Goal: Transaction & Acquisition: Purchase product/service

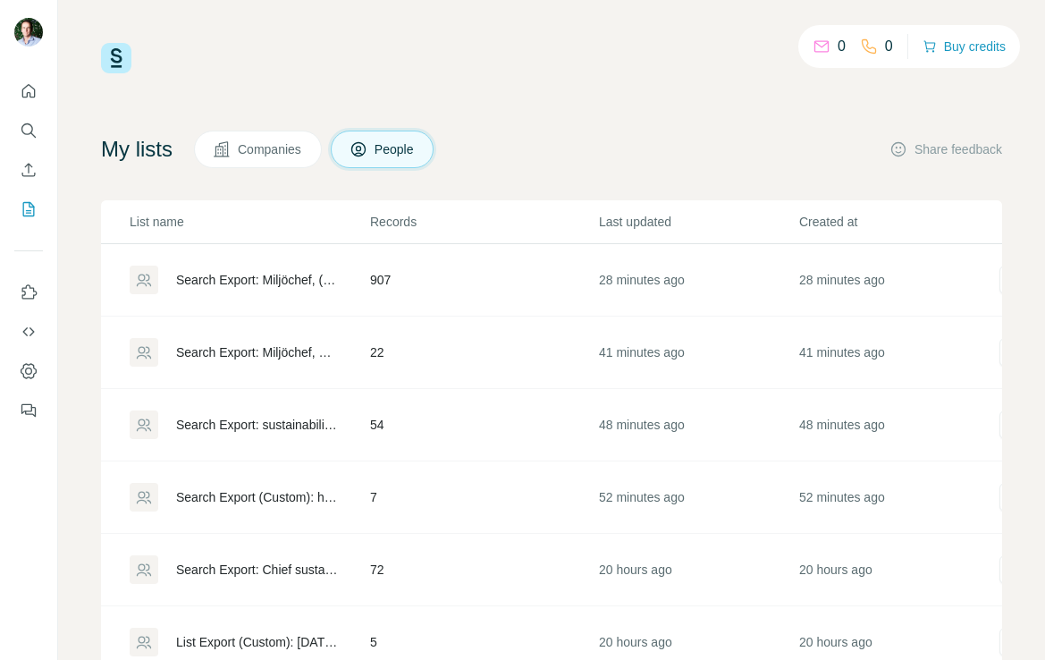
click at [268, 281] on div "Search Export: Miljöchef, ("hållbarhet" OR "hållbarhetschef" OR "hållbarhetsans…" at bounding box center [258, 280] width 164 height 18
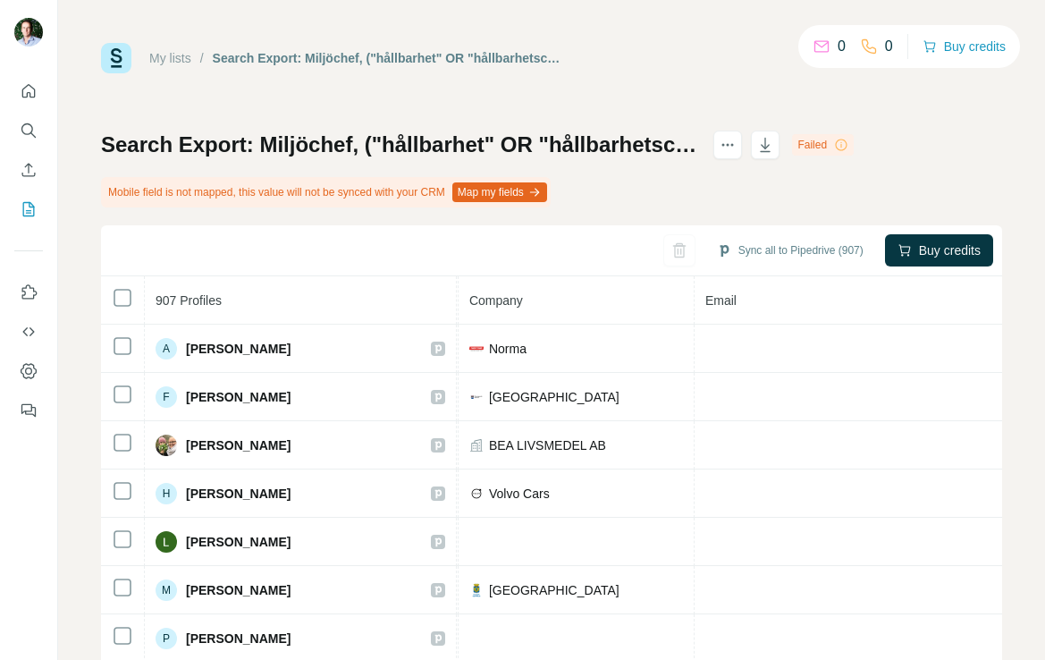
click at [710, 305] on th "Email" at bounding box center [862, 300] width 337 height 48
click at [736, 148] on icon "actions" at bounding box center [727, 145] width 18 height 18
click at [770, 178] on div "Search Export: Miljöchef, ("hållbarhet" OR "hållbarhetschef" OR "hållbarhetsans…" at bounding box center [551, 439] width 901 height 618
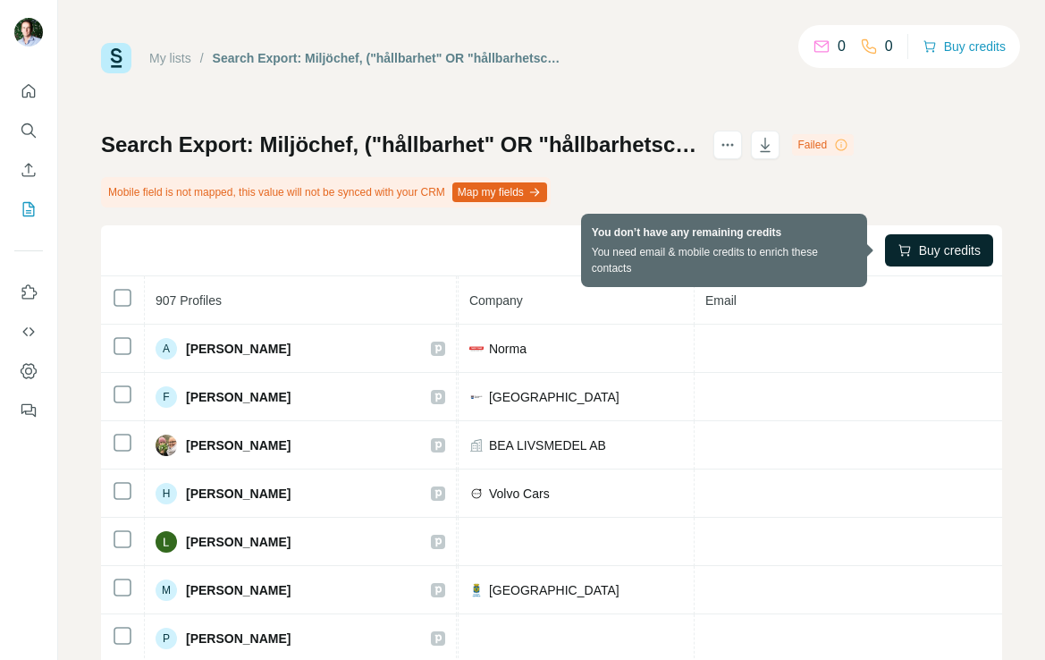
click at [923, 251] on span "Buy credits" at bounding box center [950, 250] width 62 height 18
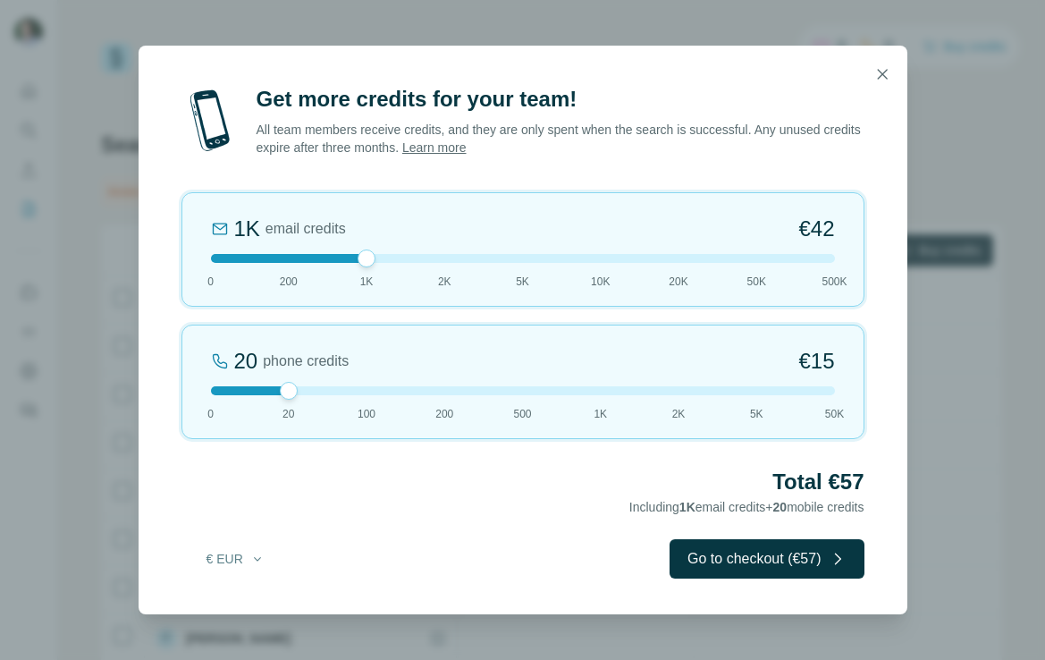
drag, startPoint x: 287, startPoint y: 263, endPoint x: 366, endPoint y: 264, distance: 79.5
click at [366, 264] on div at bounding box center [366, 258] width 18 height 18
drag, startPoint x: 287, startPoint y: 392, endPoint x: 184, endPoint y: 392, distance: 102.8
click at [184, 392] on div "0 phone credits €0 0 20 100 200 500 1K 2K 5K 50K" at bounding box center [522, 381] width 683 height 114
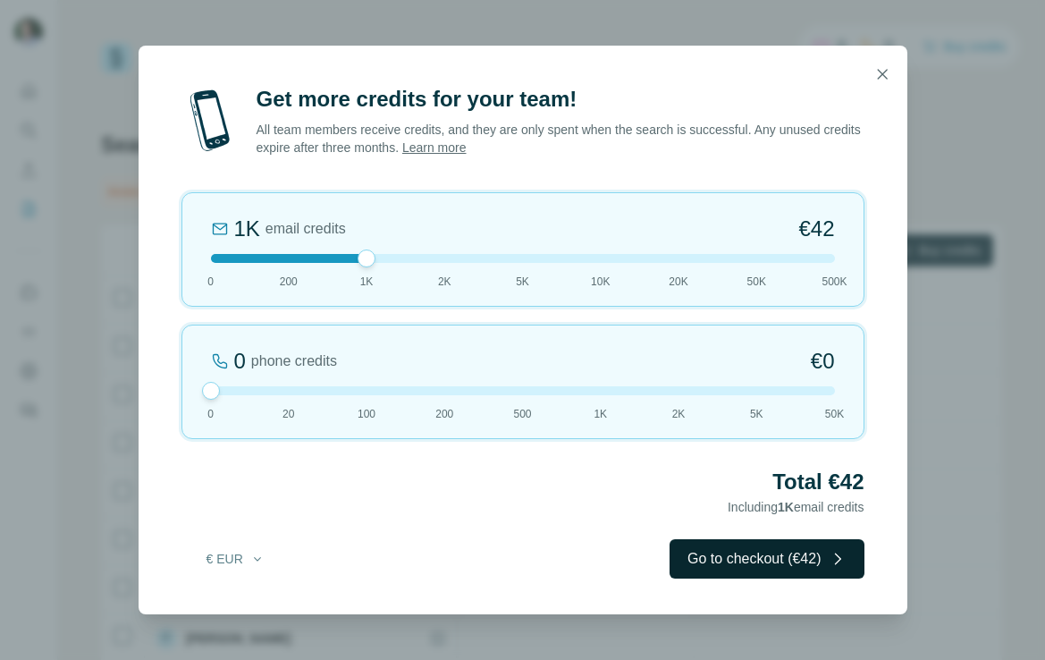
click at [745, 560] on button "Go to checkout (€42)" at bounding box center [766, 558] width 194 height 39
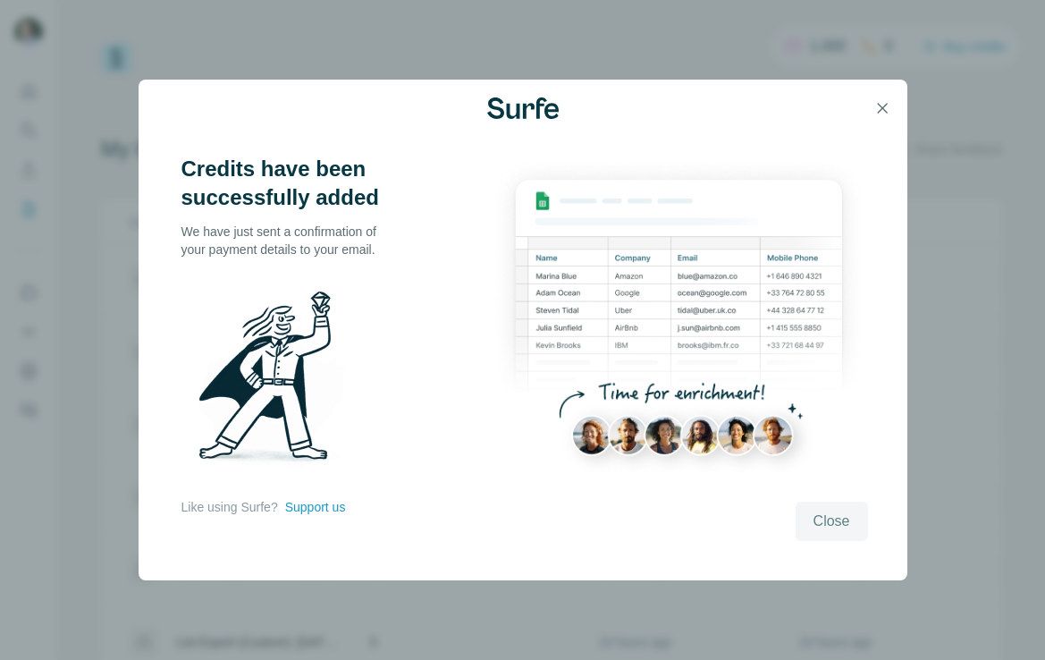
click at [837, 525] on span "Close" at bounding box center [831, 520] width 37 height 21
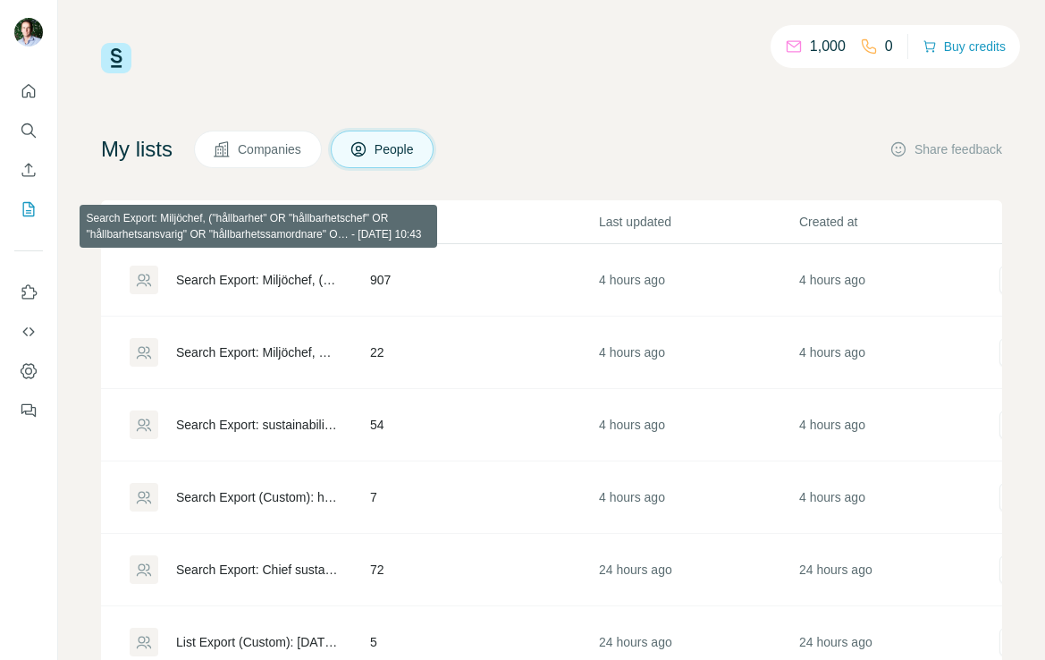
click at [298, 281] on div "Search Export: Miljöchef, ("hållbarhet" OR "hållbarhetschef" OR "hållbarhetsans…" at bounding box center [258, 280] width 164 height 18
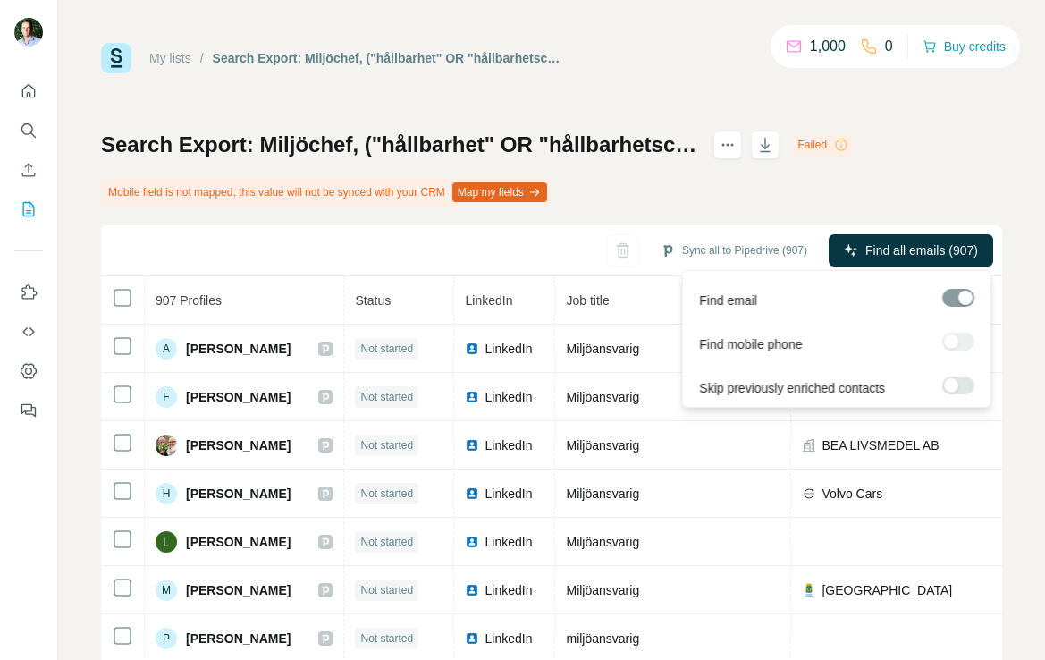
click at [888, 249] on span "Find all emails (907)" at bounding box center [921, 250] width 113 height 18
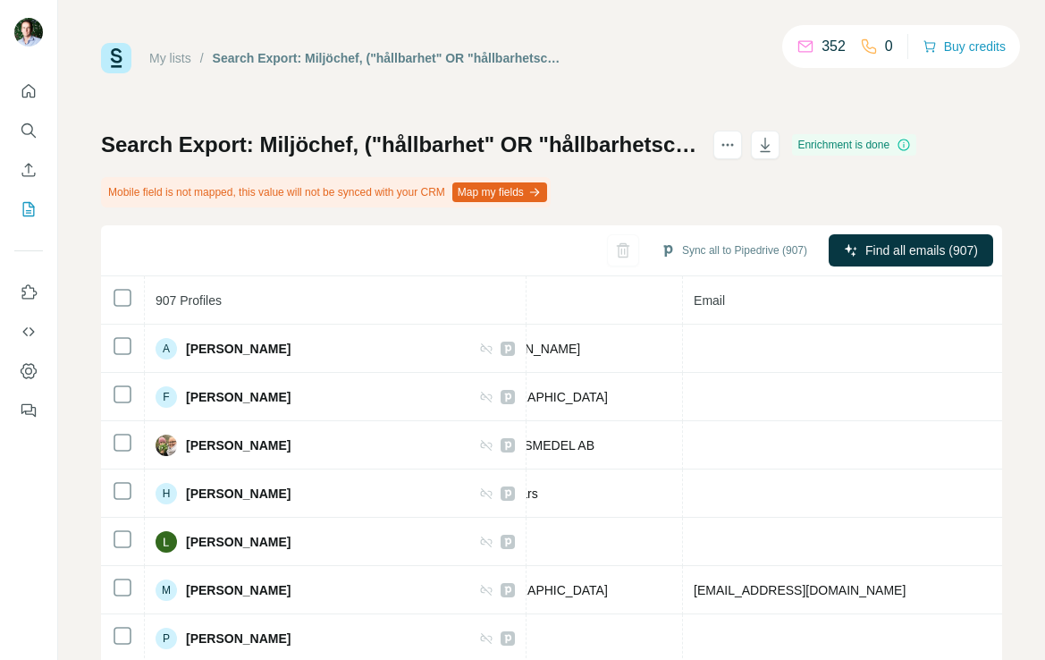
click at [823, 47] on p "352" at bounding box center [833, 46] width 24 height 21
click at [796, 50] on icon at bounding box center [805, 47] width 18 height 18
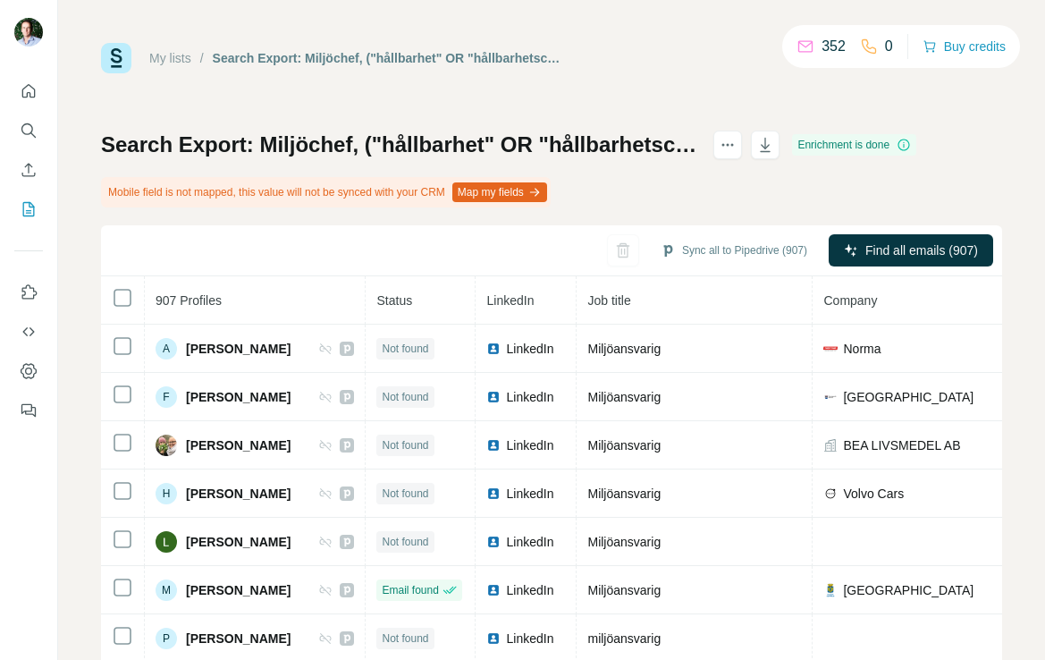
click at [916, 148] on div "Enrichment is done" at bounding box center [854, 144] width 124 height 21
click at [911, 145] on icon at bounding box center [903, 145] width 14 height 14
click at [810, 45] on div "352" at bounding box center [820, 46] width 49 height 21
click at [30, 97] on icon "Quick start" at bounding box center [28, 90] width 13 height 13
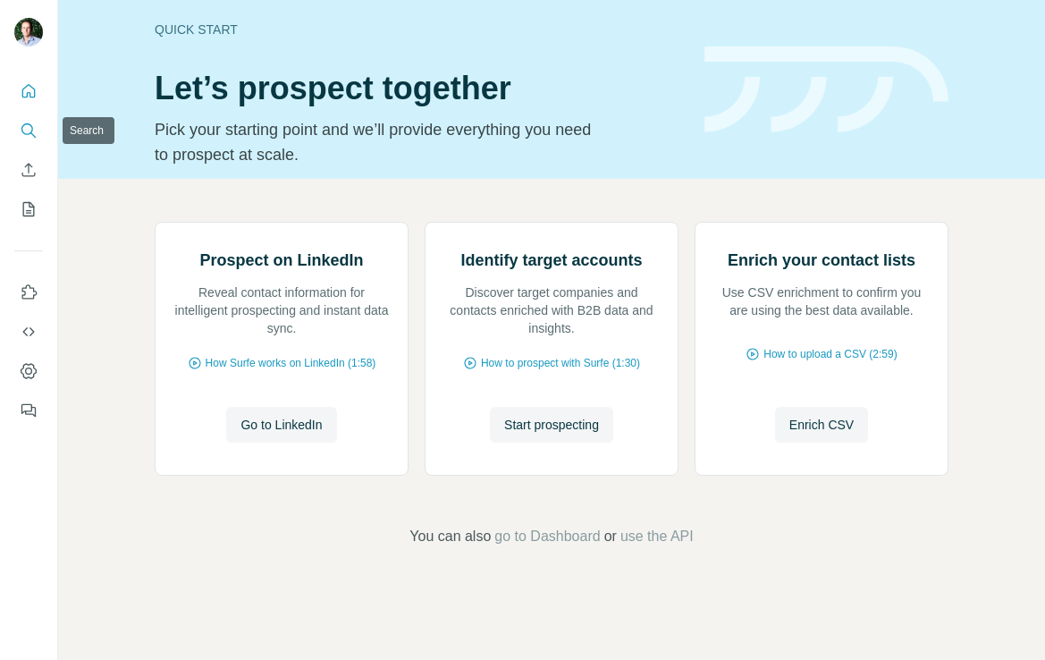
click at [23, 130] on icon "Search" at bounding box center [29, 131] width 18 height 18
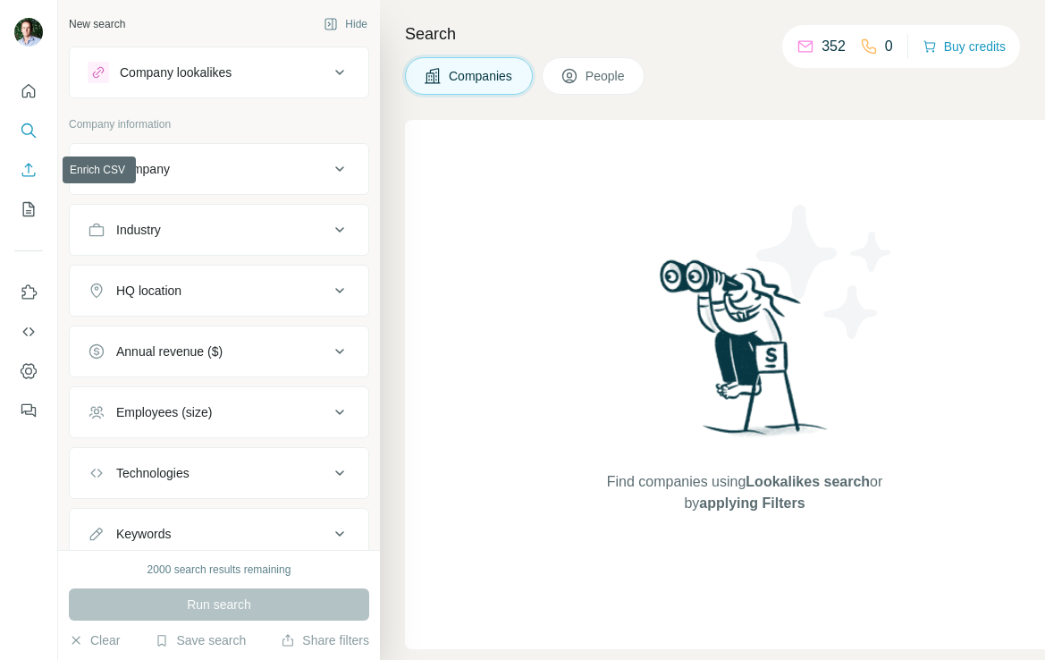
click at [30, 176] on icon "Enrich CSV" at bounding box center [29, 170] width 18 height 18
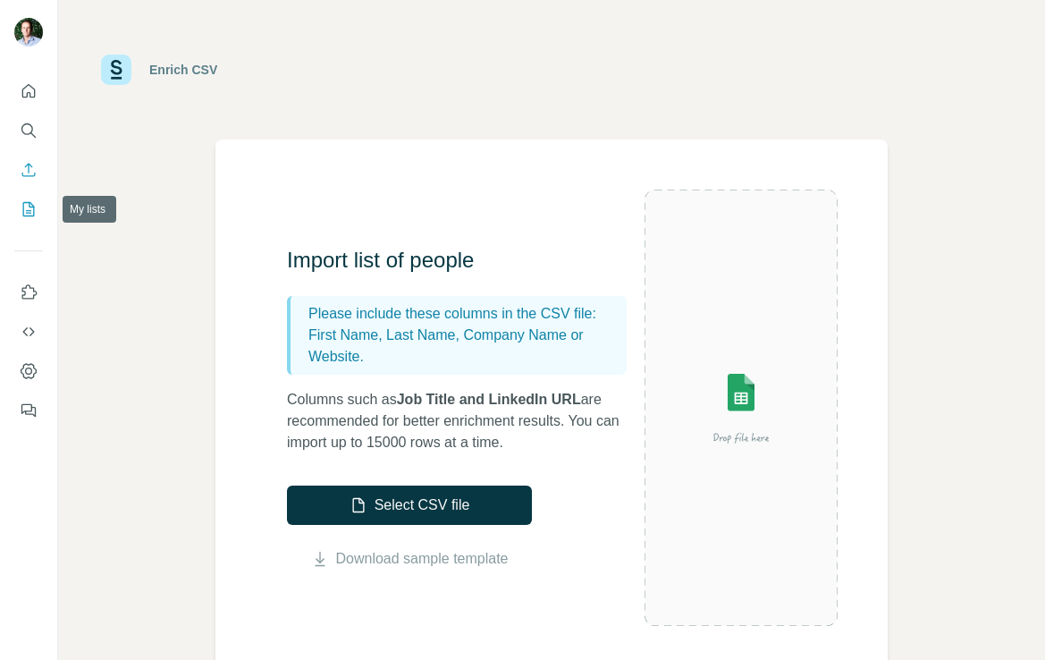
click at [28, 210] on icon "My lists" at bounding box center [30, 208] width 9 height 12
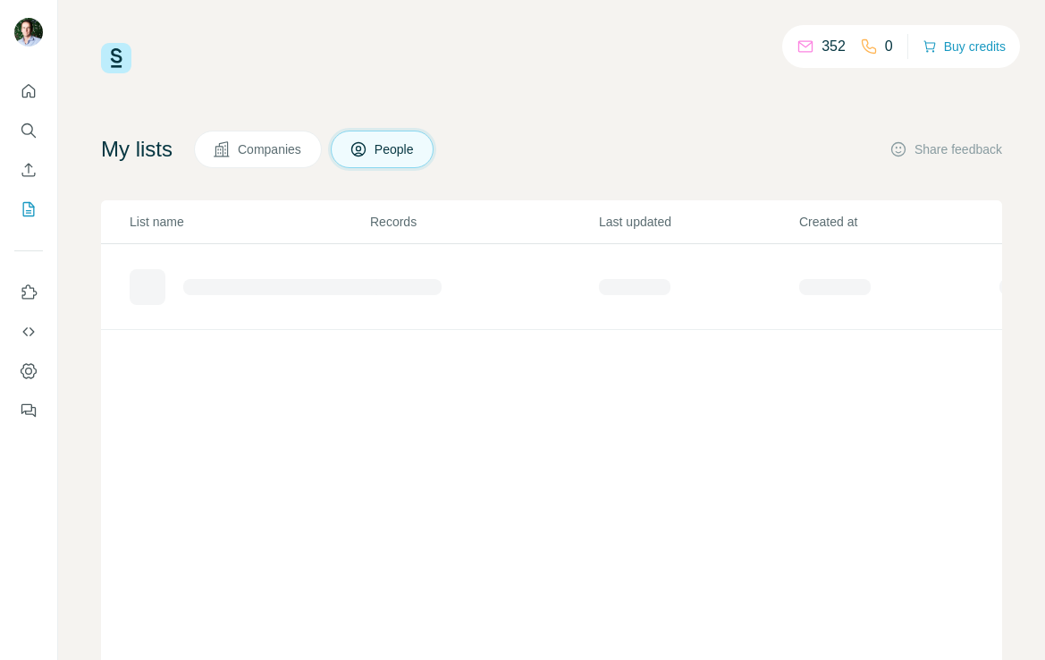
click at [827, 45] on p "352" at bounding box center [833, 46] width 24 height 21
click at [31, 95] on icon "Quick start" at bounding box center [29, 91] width 18 height 18
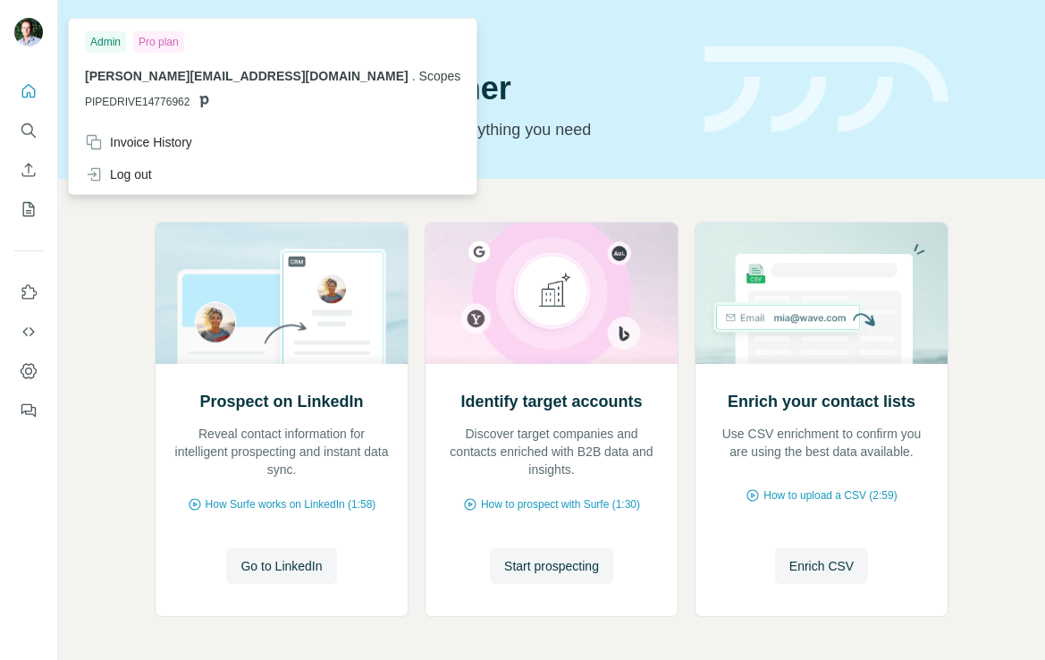
click at [29, 33] on img at bounding box center [28, 32] width 29 height 29
click at [29, 405] on icon "Feedback" at bounding box center [29, 410] width 18 height 18
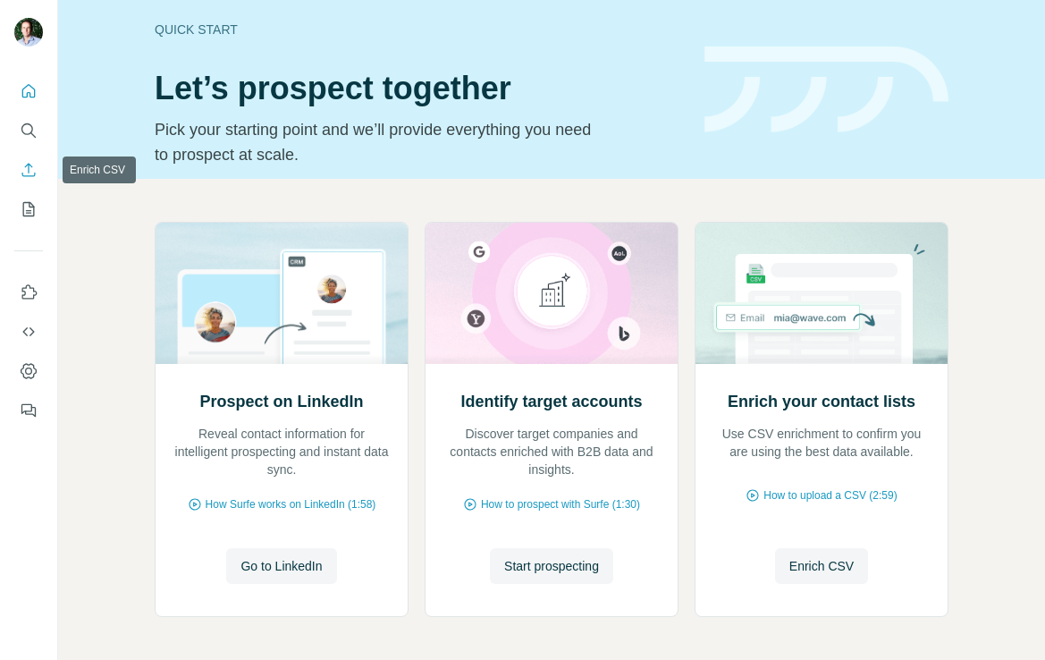
click at [29, 168] on icon "Enrich CSV" at bounding box center [28, 169] width 13 height 13
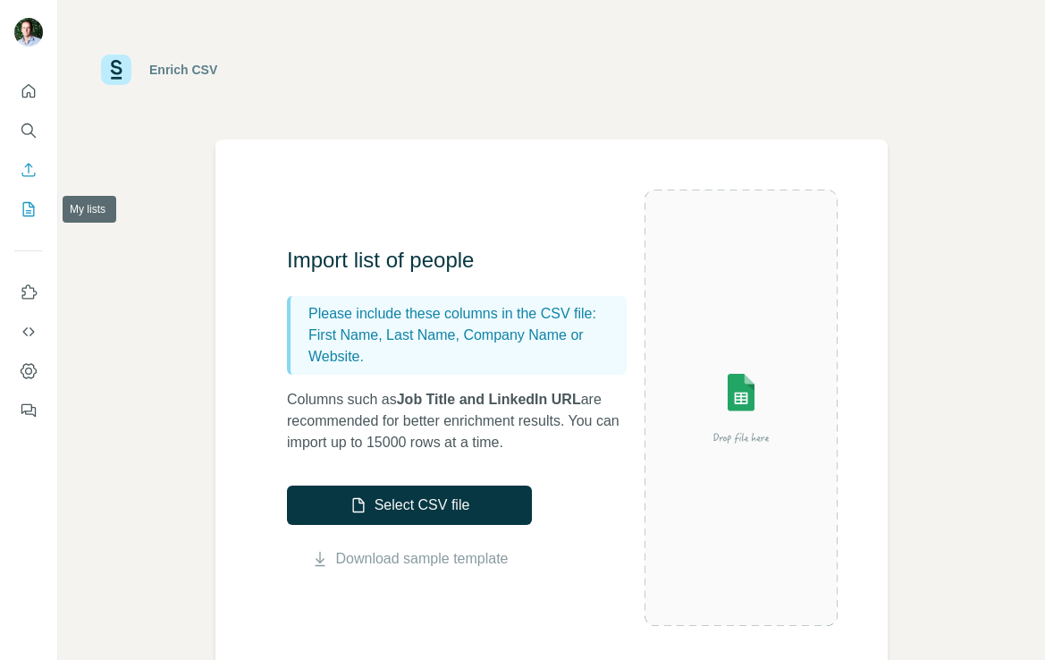
click at [26, 210] on icon "My lists" at bounding box center [30, 208] width 9 height 12
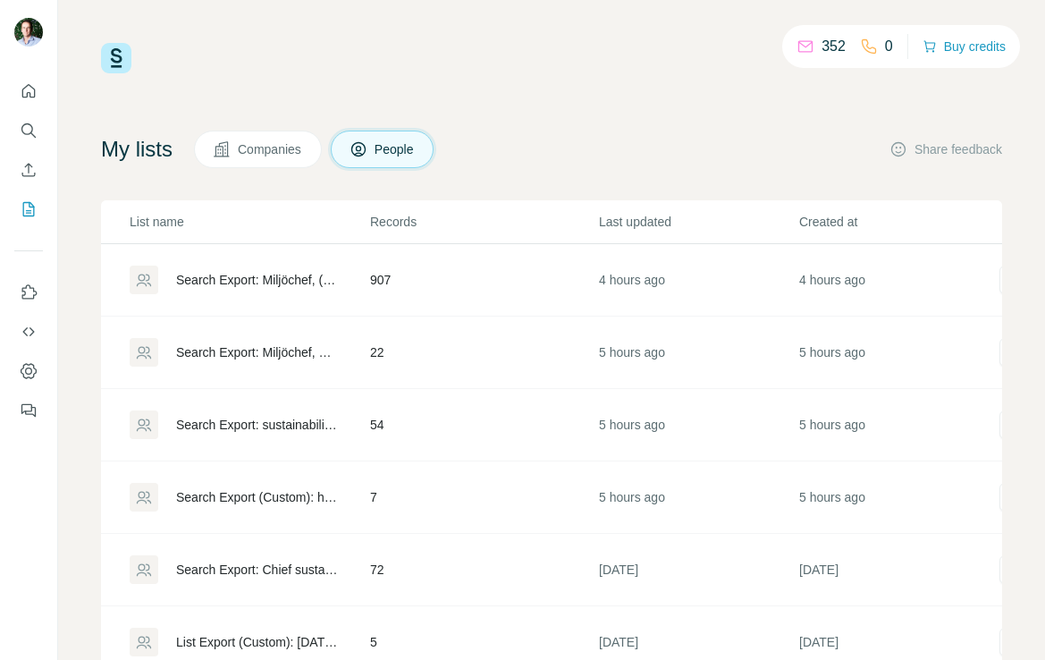
click at [804, 46] on icon at bounding box center [805, 47] width 18 height 18
click at [821, 44] on p "352" at bounding box center [833, 46] width 24 height 21
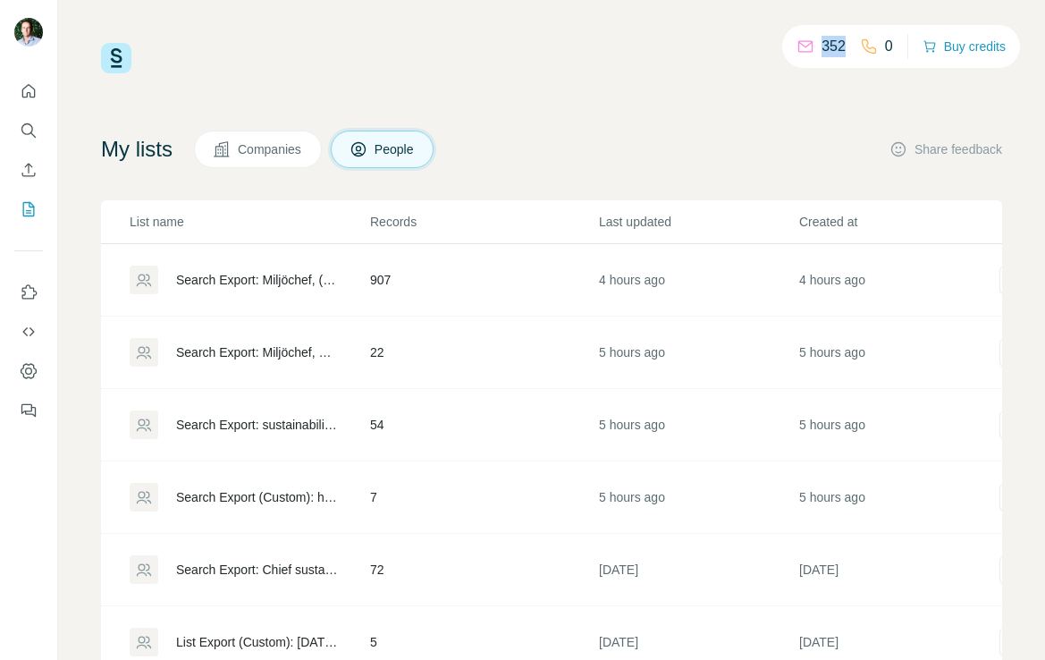
click at [821, 44] on p "352" at bounding box center [833, 46] width 24 height 21
click at [758, 163] on div "My lists Companies People Share feedback" at bounding box center [551, 149] width 901 height 38
click at [295, 280] on div "Search Export: Miljöchef, ("hållbarhet" OR "hållbarhetschef" OR "hållbarhetsans…" at bounding box center [258, 280] width 164 height 18
click at [28, 173] on icon "Enrich CSV" at bounding box center [29, 170] width 18 height 18
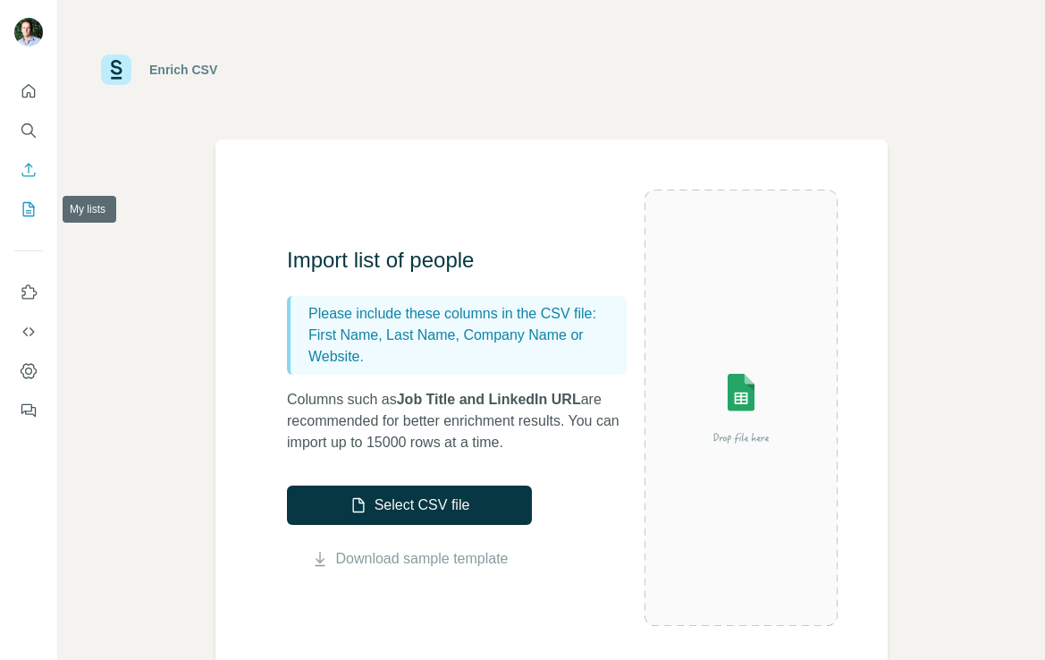
click at [27, 211] on icon "My lists" at bounding box center [29, 209] width 18 height 18
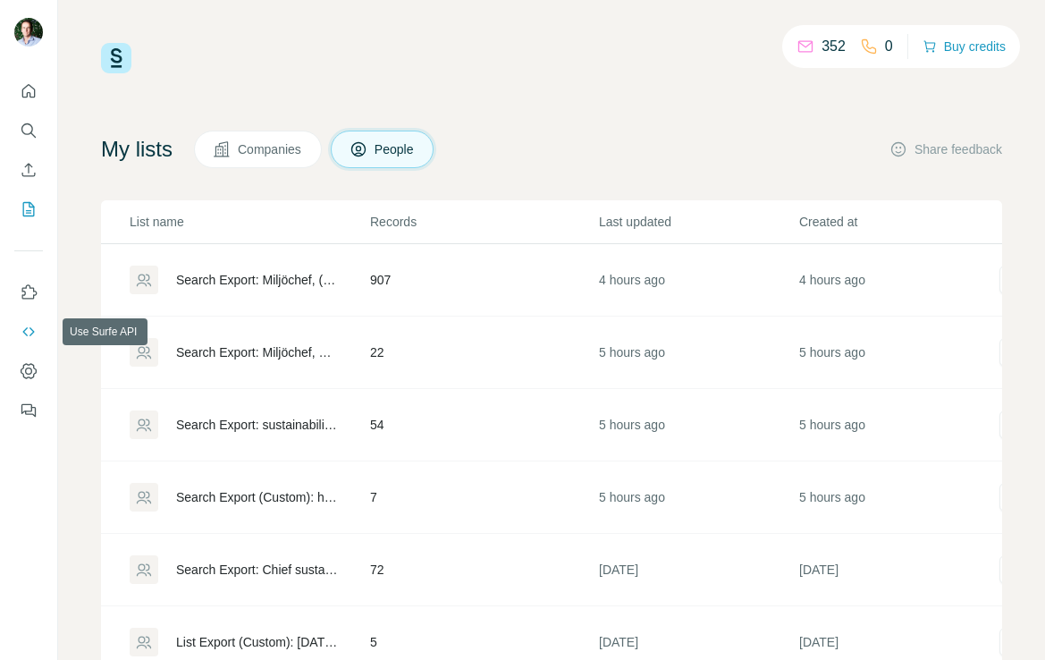
click at [27, 327] on icon "Use Surfe API" at bounding box center [28, 331] width 12 height 9
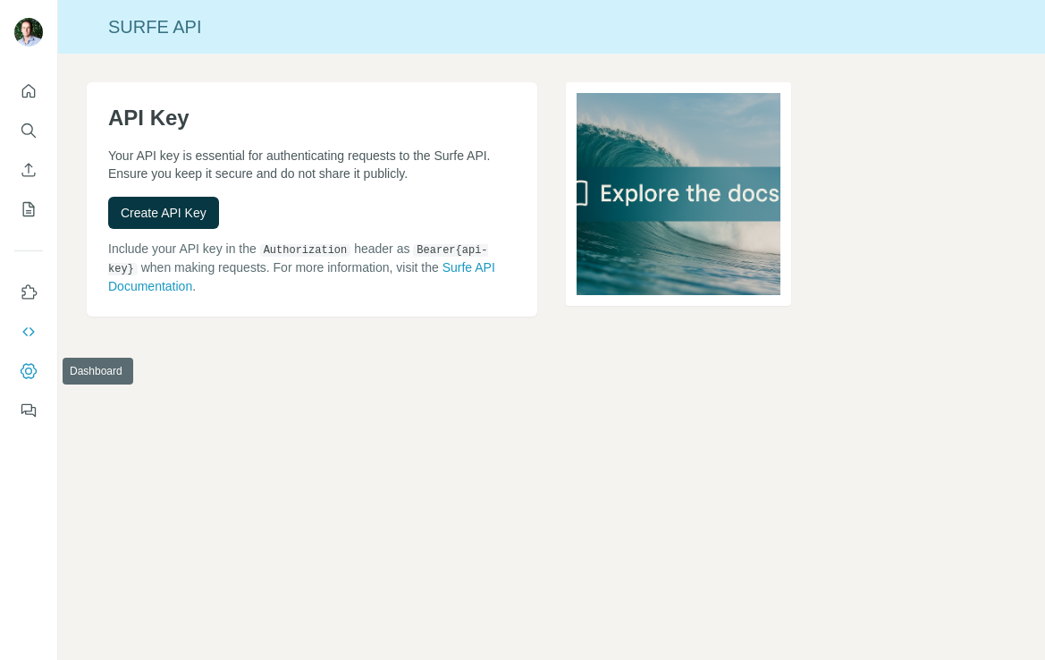
click at [27, 375] on icon "Dashboard" at bounding box center [29, 371] width 18 height 18
click at [28, 210] on icon "My lists" at bounding box center [30, 208] width 9 height 12
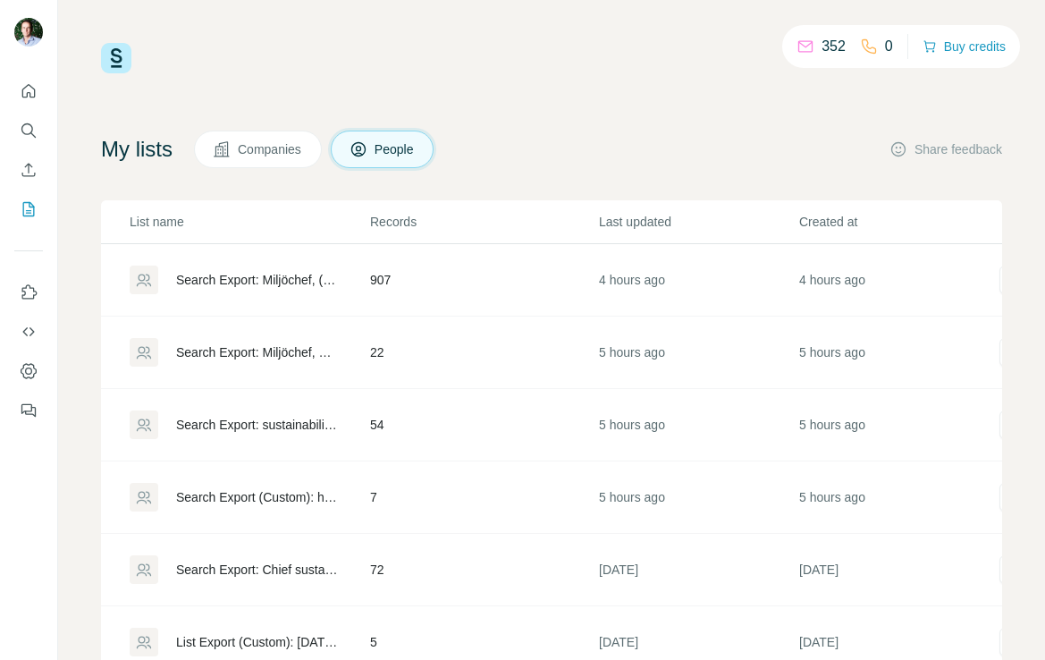
click at [798, 44] on icon at bounding box center [805, 44] width 14 height 6
click at [821, 45] on p "352" at bounding box center [833, 46] width 24 height 21
click at [960, 46] on button "Buy credits" at bounding box center [963, 46] width 83 height 25
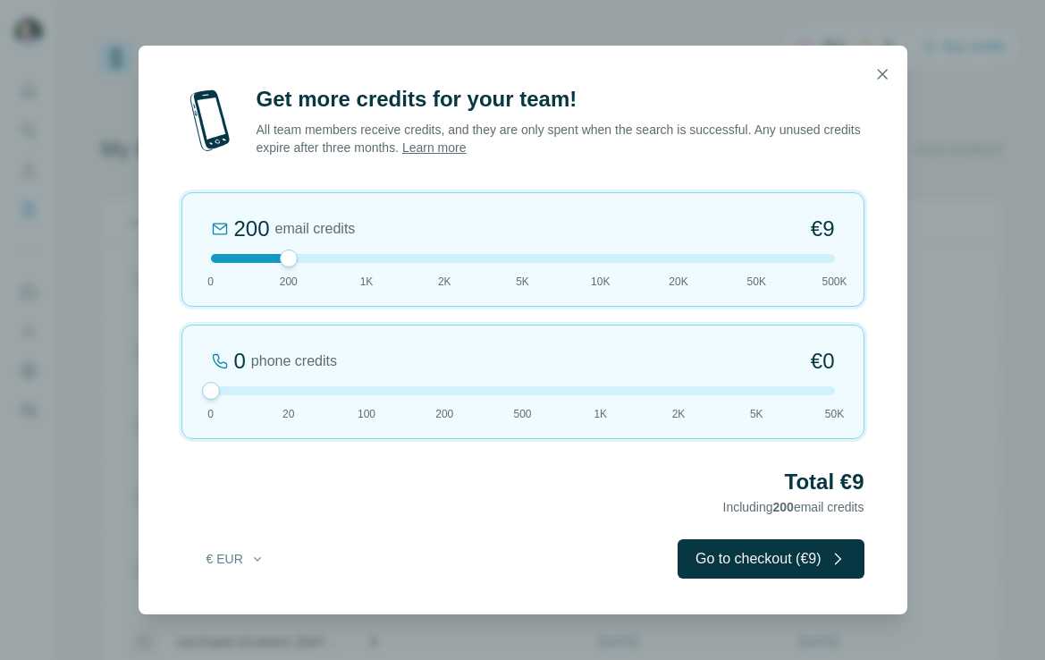
drag, startPoint x: 289, startPoint y: 391, endPoint x: 193, endPoint y: 391, distance: 95.6
click at [193, 391] on div "0 phone credits €0 0 20 100 200 500 1K 2K 5K 50K" at bounding box center [522, 381] width 683 height 114
drag, startPoint x: 287, startPoint y: 262, endPoint x: 352, endPoint y: 262, distance: 65.2
click at [352, 262] on div at bounding box center [523, 258] width 624 height 9
click at [879, 73] on icon "button" at bounding box center [882, 74] width 18 height 18
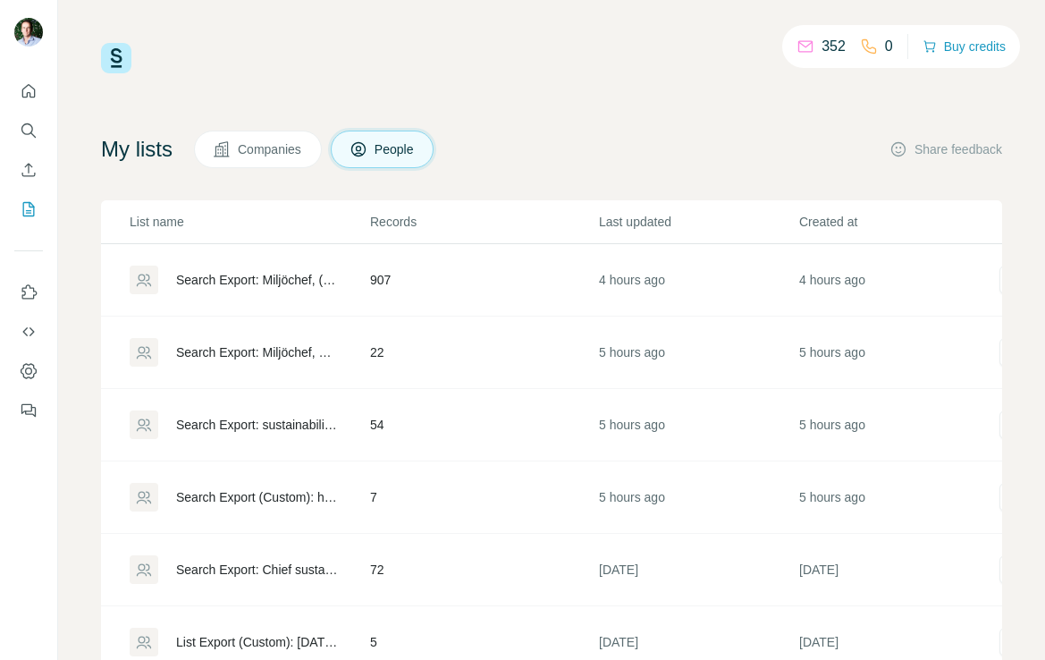
click at [295, 273] on div "Search Export: Miljöchef, ("hållbarhet" OR "hållbarhetschef" OR "hållbarhetsans…" at bounding box center [258, 280] width 164 height 18
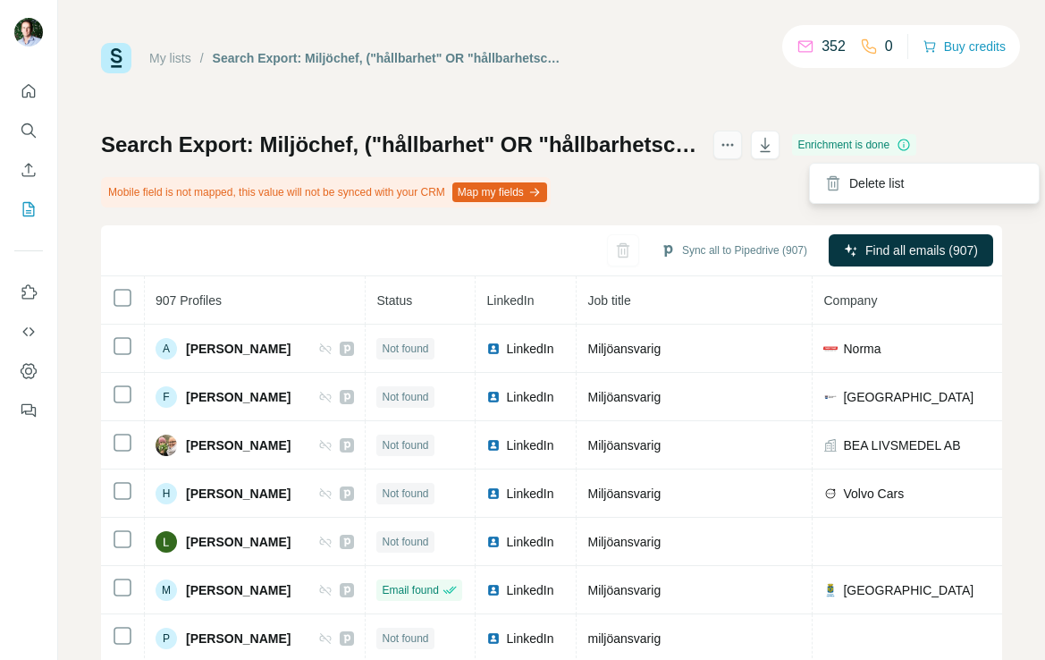
click at [736, 149] on icon "actions" at bounding box center [727, 145] width 18 height 18
click at [736, 151] on icon "actions" at bounding box center [727, 145] width 18 height 18
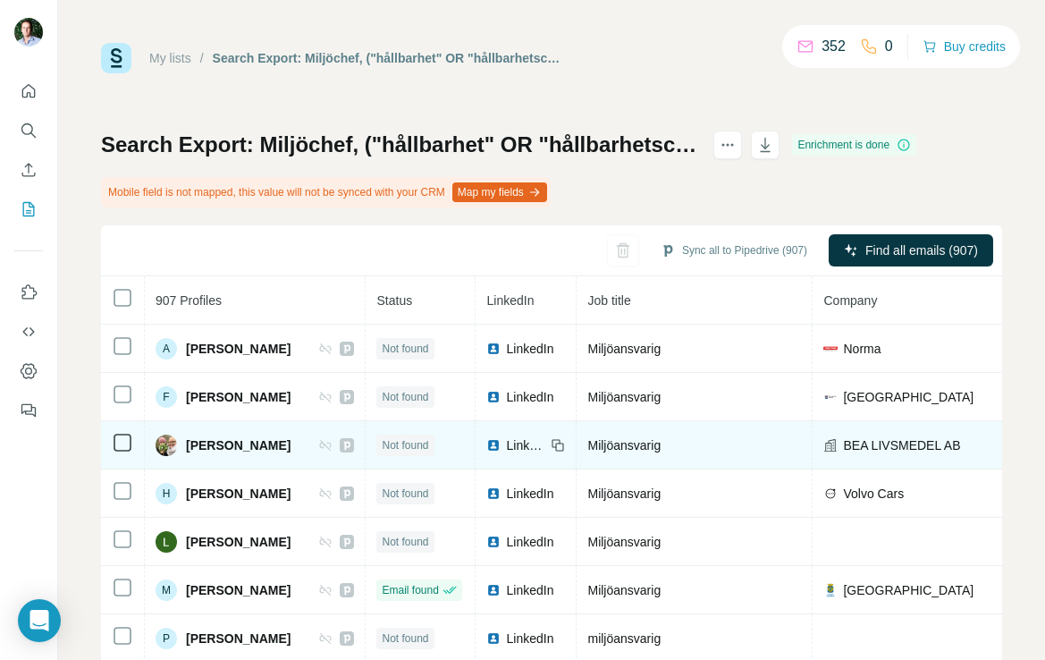
scroll to position [0, 1]
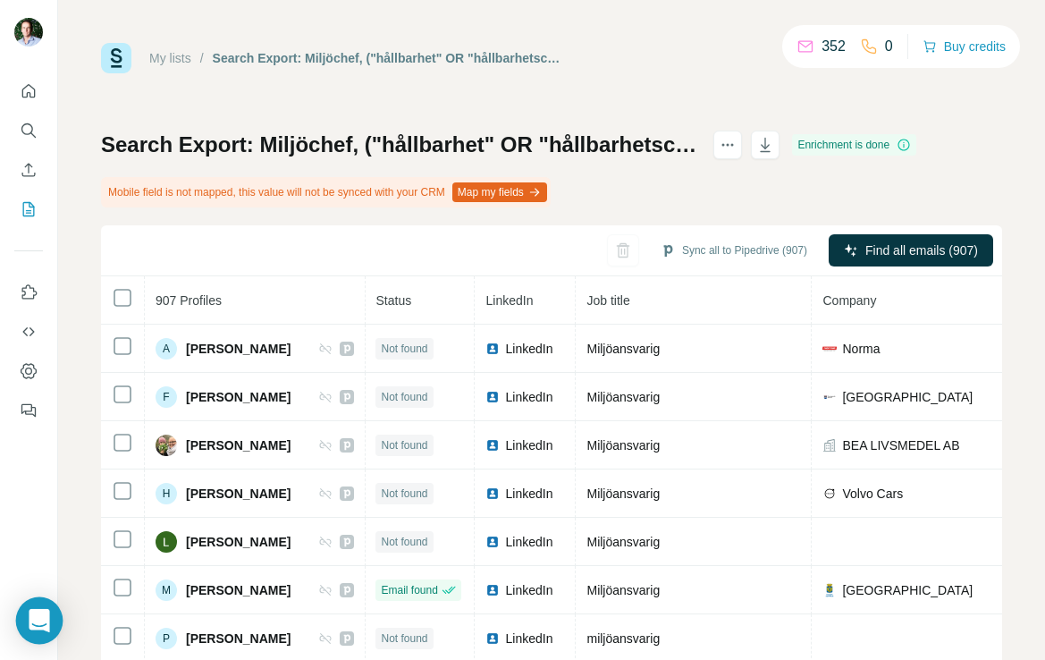
click at [41, 621] on icon "Open Intercom Messenger" at bounding box center [39, 620] width 21 height 23
click at [45, 629] on div at bounding box center [29, 330] width 58 height 660
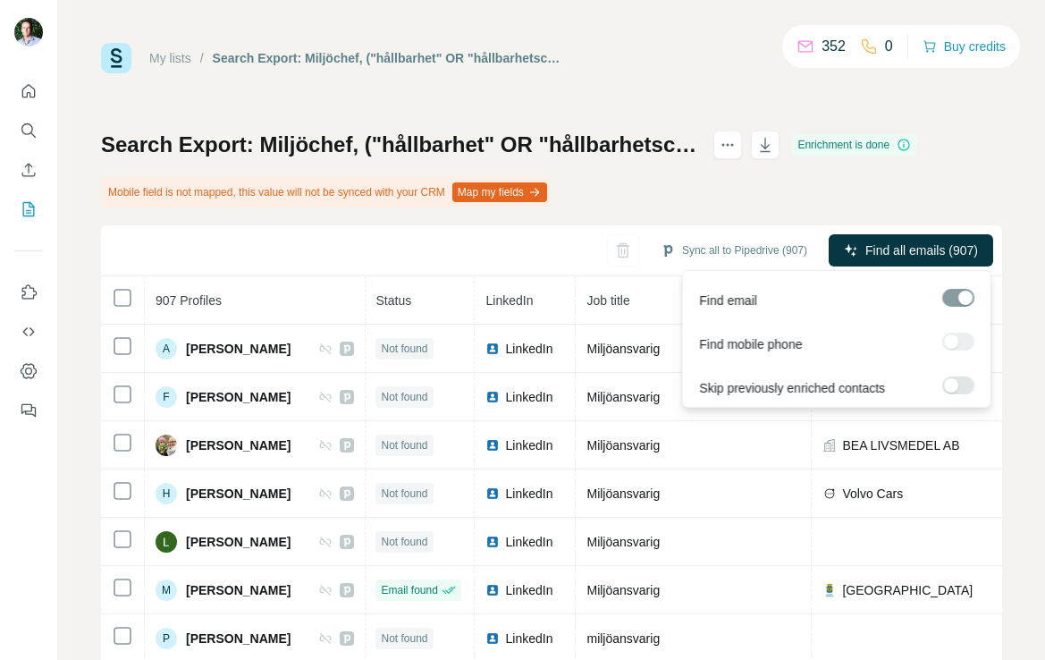
click at [958, 385] on label at bounding box center [958, 385] width 32 height 18
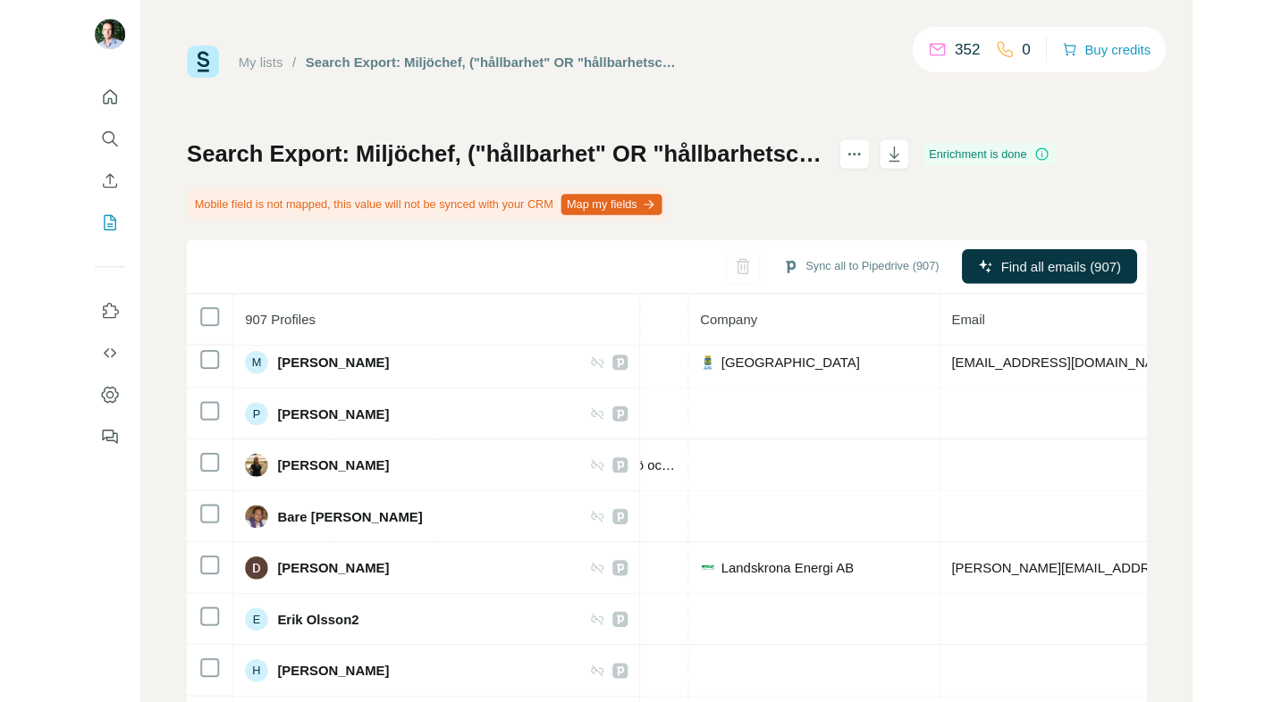
scroll to position [0, 401]
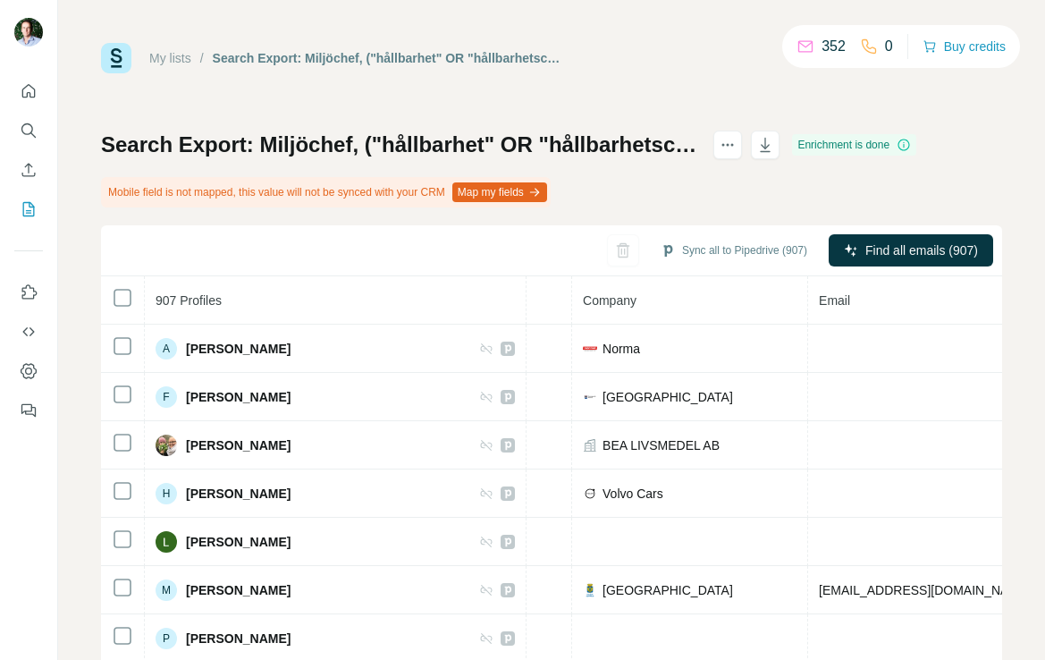
click at [26, 626] on div at bounding box center [29, 330] width 58 height 660
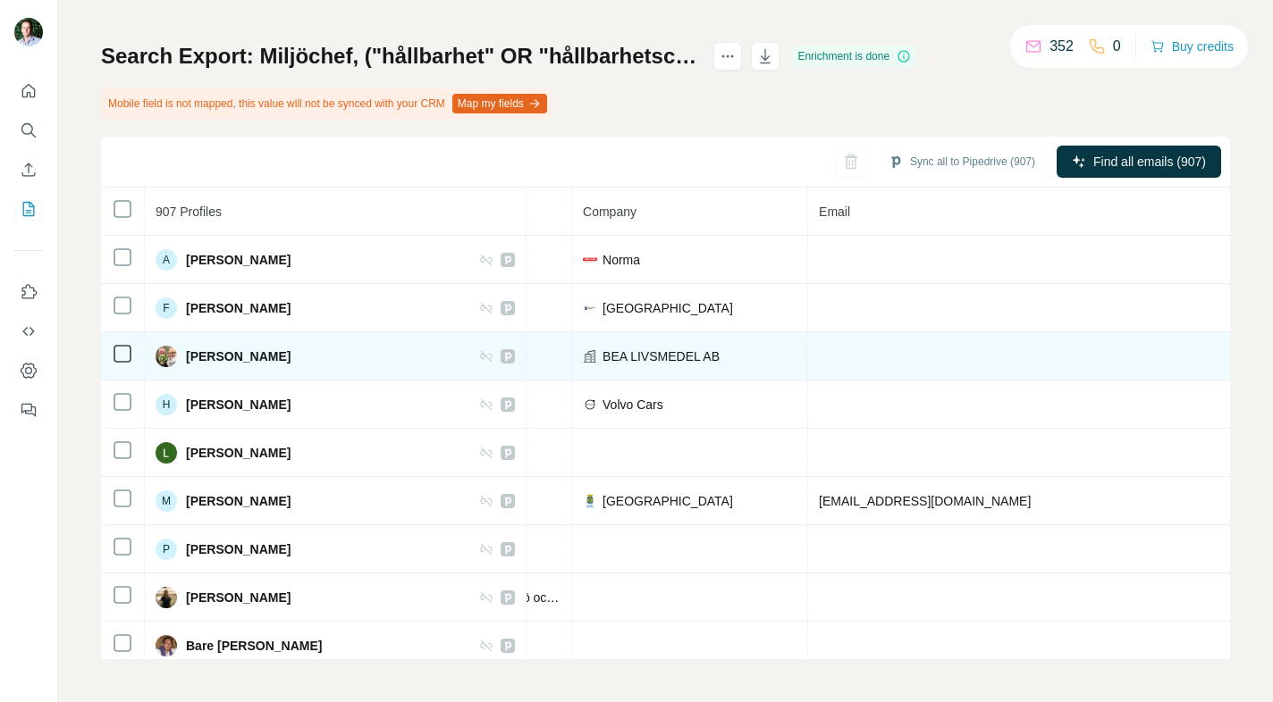
scroll to position [0, 0]
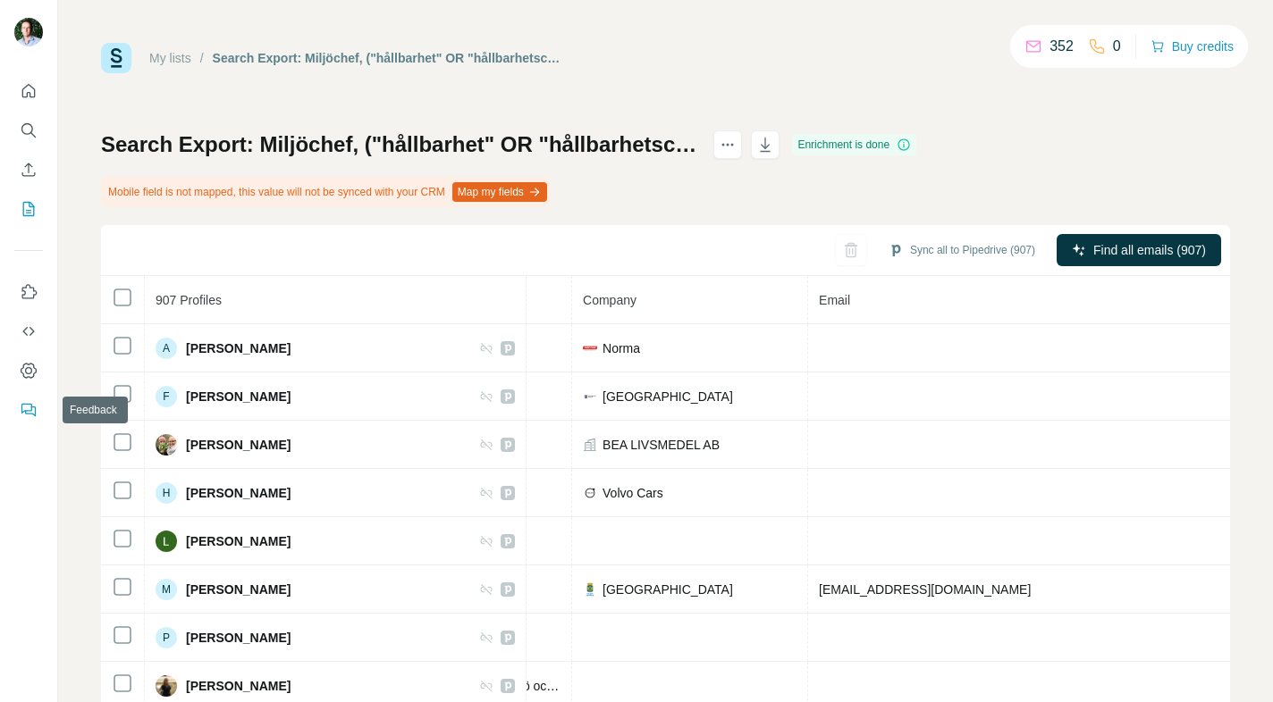
click at [29, 410] on icon "Feedback" at bounding box center [26, 409] width 11 height 10
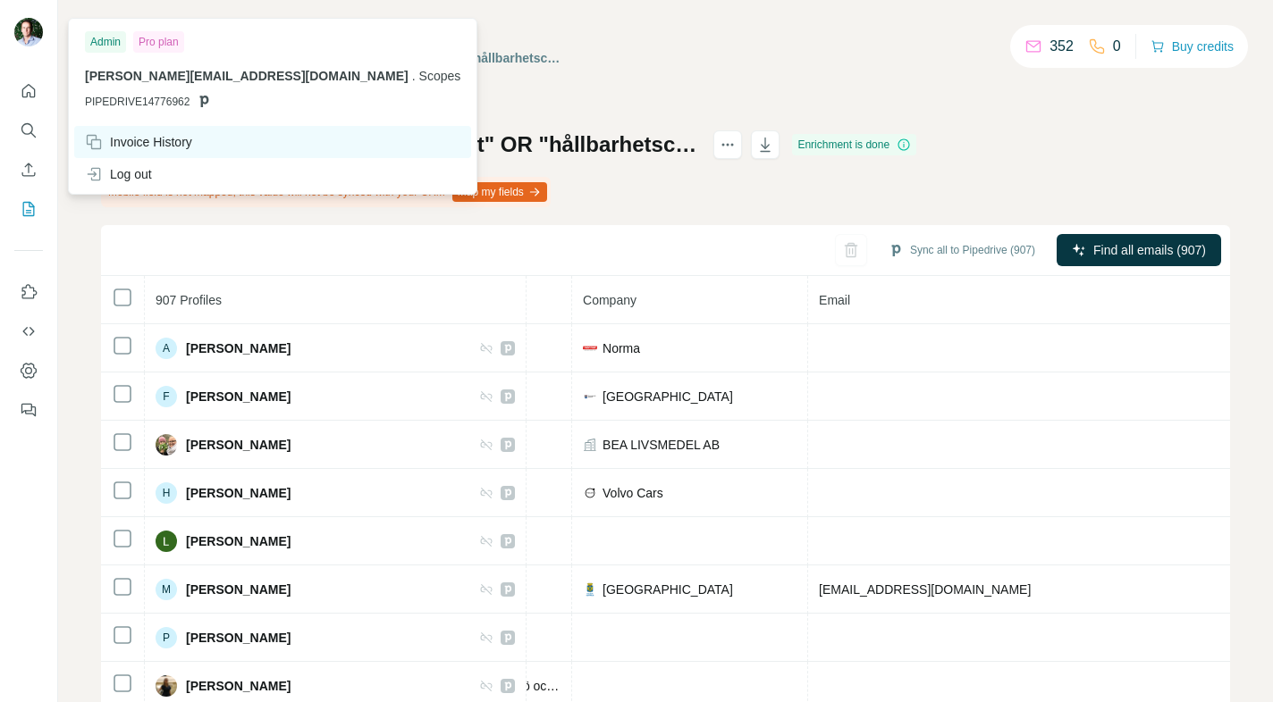
click at [148, 140] on div "Invoice History" at bounding box center [138, 142] width 107 height 18
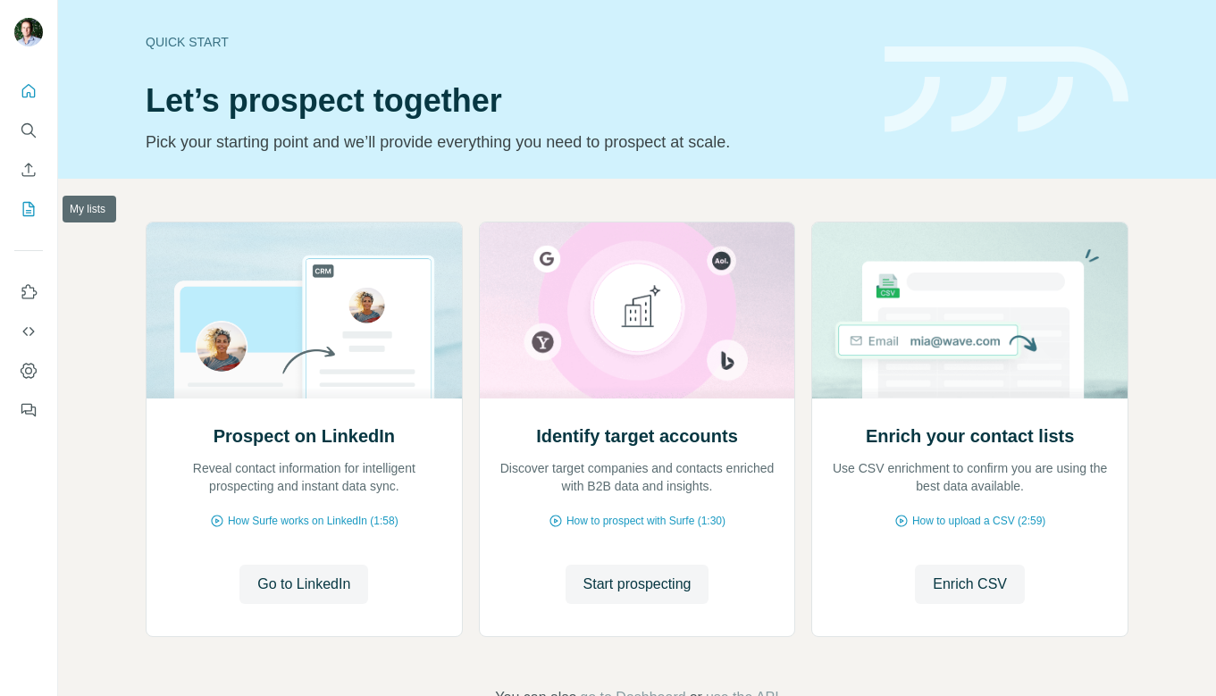
click at [31, 206] on icon "My lists" at bounding box center [30, 208] width 9 height 12
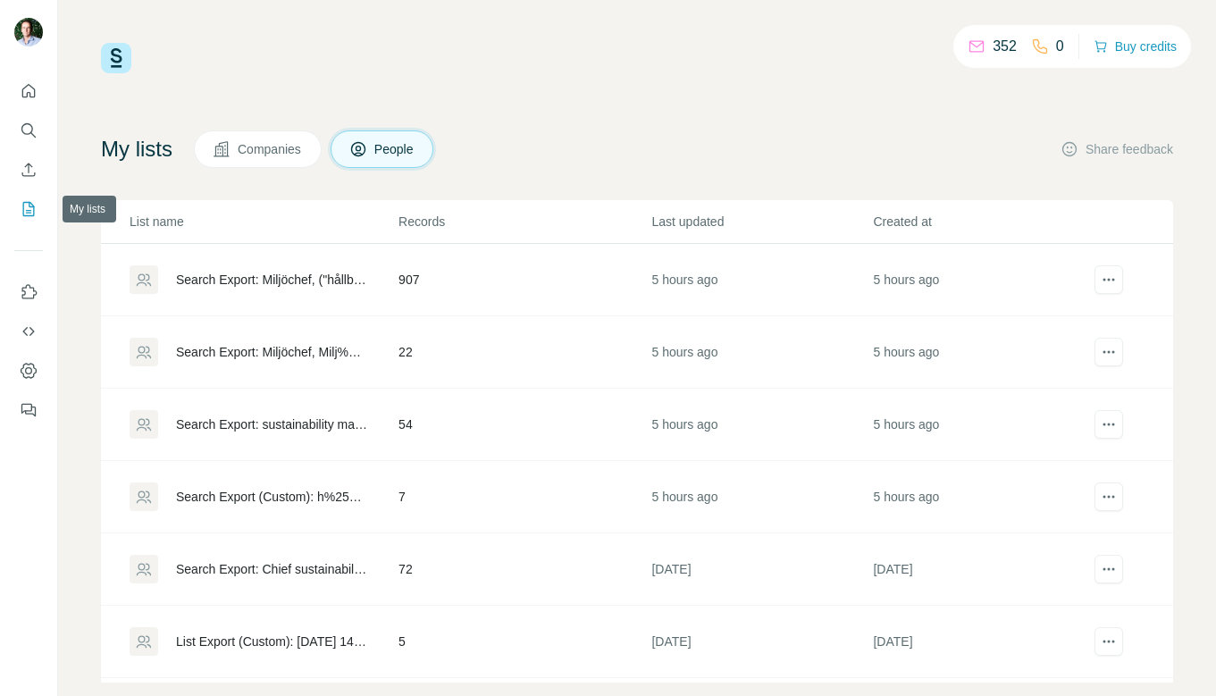
click at [27, 211] on icon "My lists" at bounding box center [30, 208] width 9 height 12
click at [317, 280] on div "Search Export: Miljöchef, ("hållbarhet" OR "hållbarhetschef" OR "hållbarhetsans…" at bounding box center [272, 280] width 192 height 18
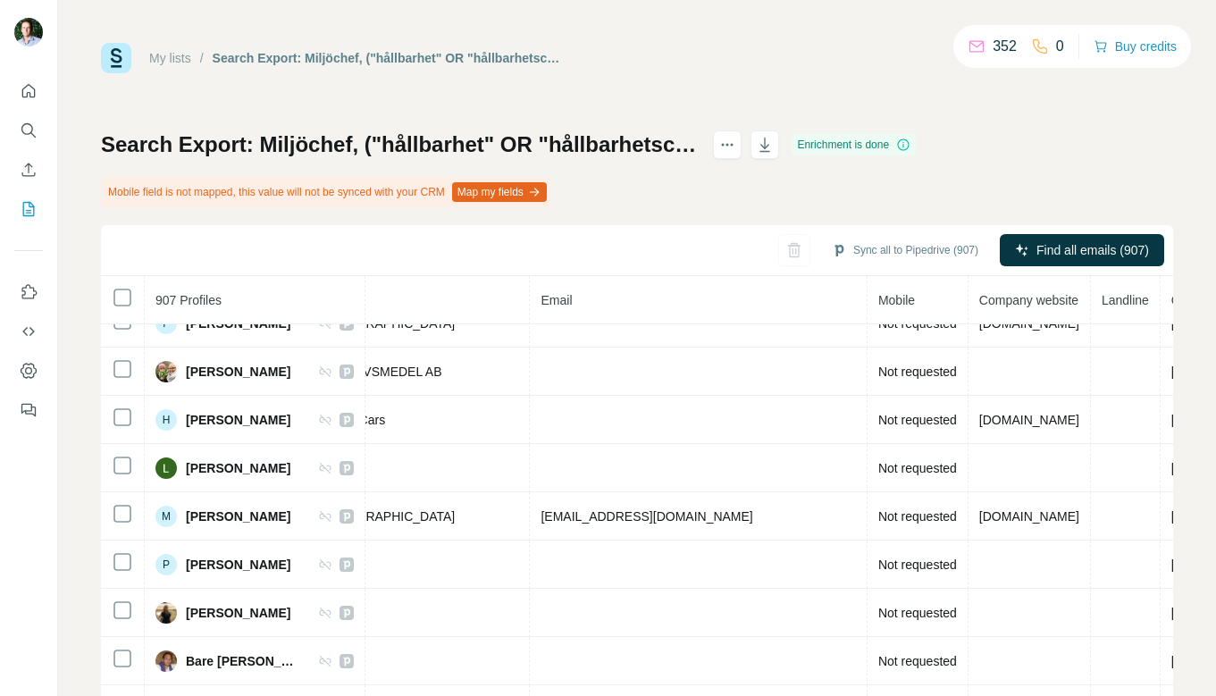
scroll to position [102, 518]
